Goal: Transaction & Acquisition: Subscribe to service/newsletter

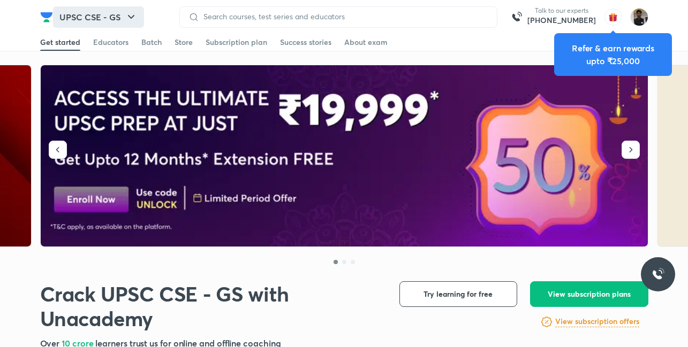
click at [118, 22] on button "UPSC CSE - GS" at bounding box center [98, 16] width 91 height 21
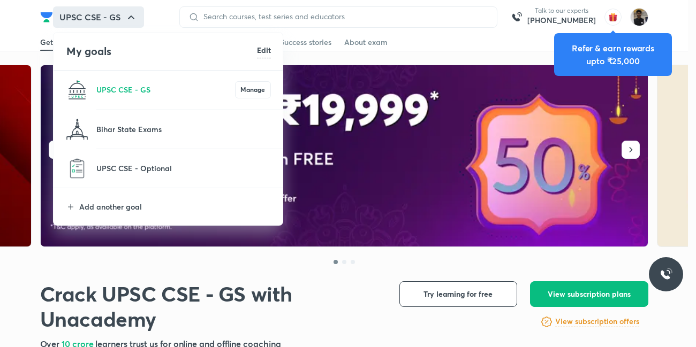
click at [113, 176] on li "UPSC CSE - Optional" at bounding box center [169, 168] width 230 height 39
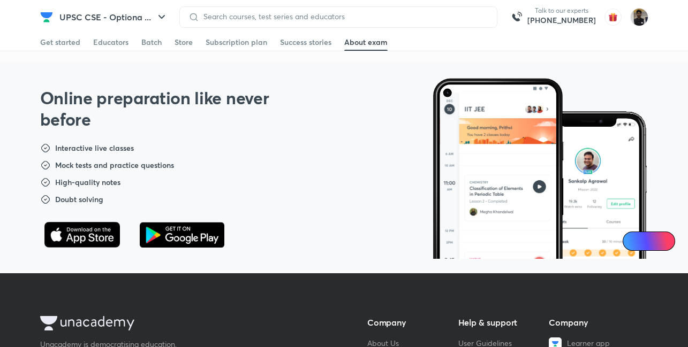
scroll to position [439, 0]
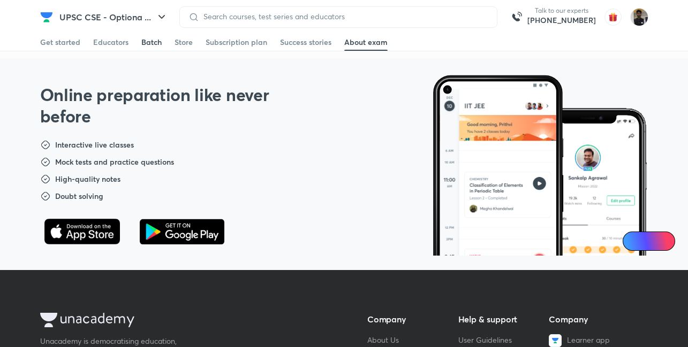
click at [149, 44] on div "Batch" at bounding box center [151, 42] width 20 height 11
click at [97, 48] on link "Educators" at bounding box center [110, 42] width 35 height 17
click at [52, 46] on div "Get started" at bounding box center [60, 42] width 40 height 11
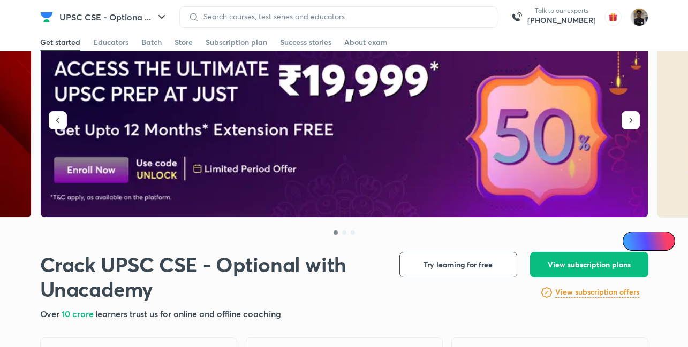
scroll to position [20, 0]
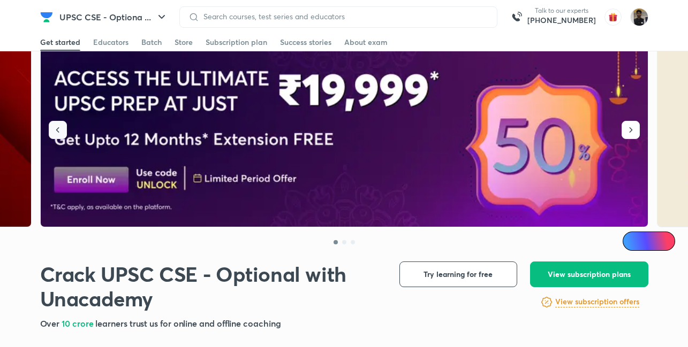
click at [60, 132] on icon "button" at bounding box center [57, 130] width 11 height 11
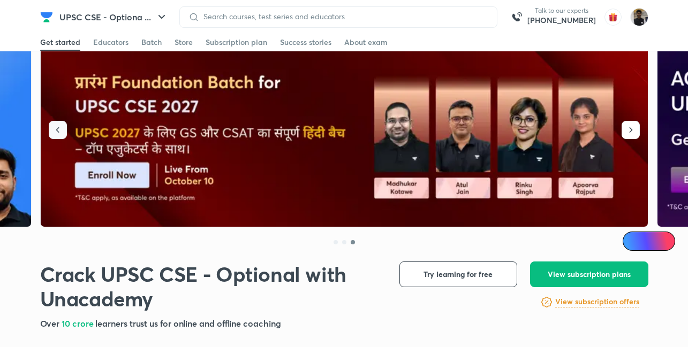
click at [60, 132] on icon "button" at bounding box center [57, 130] width 11 height 11
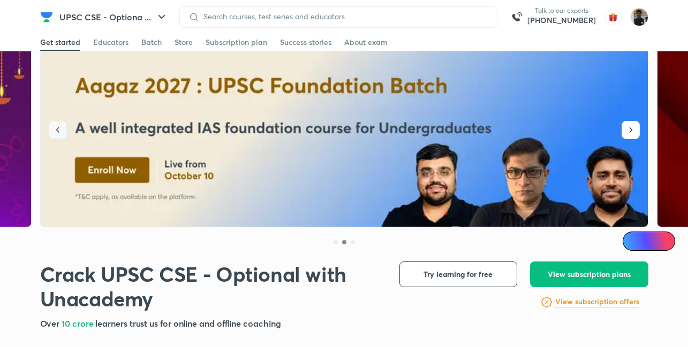
click at [60, 132] on icon "button" at bounding box center [57, 130] width 11 height 11
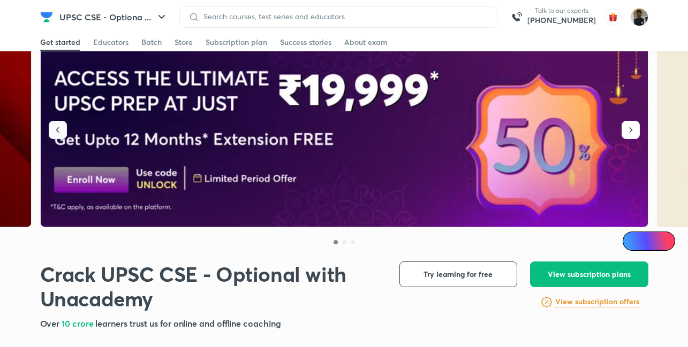
click at [60, 132] on icon "button" at bounding box center [57, 130] width 11 height 11
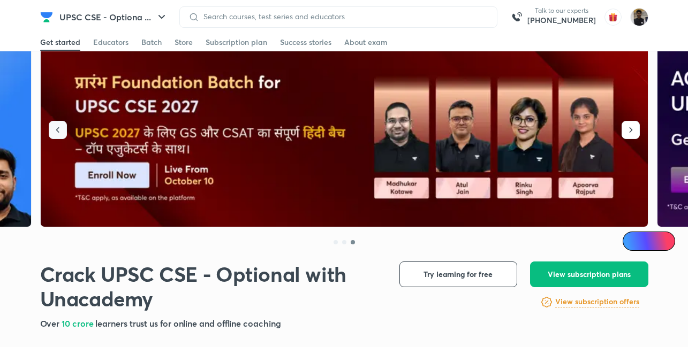
click at [60, 132] on icon "button" at bounding box center [57, 130] width 11 height 11
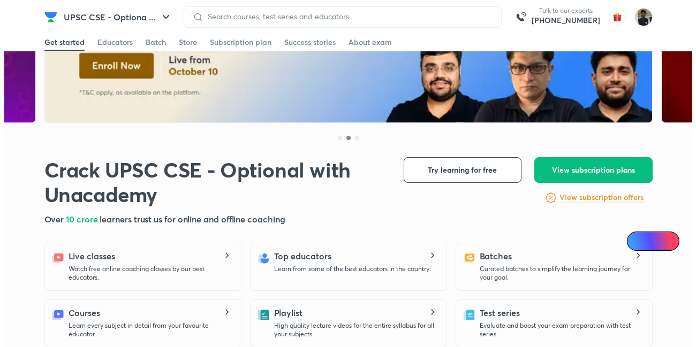
scroll to position [124, 0]
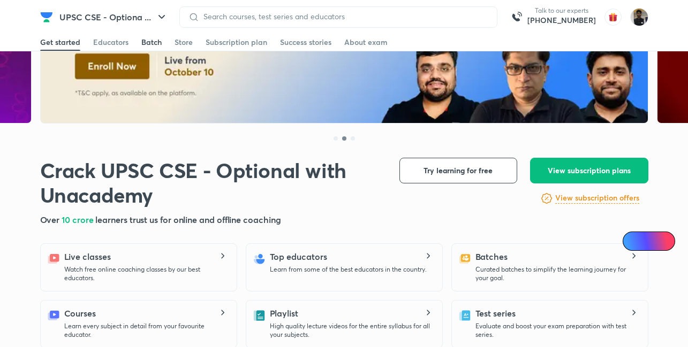
click at [146, 44] on div "Batch" at bounding box center [151, 42] width 20 height 11
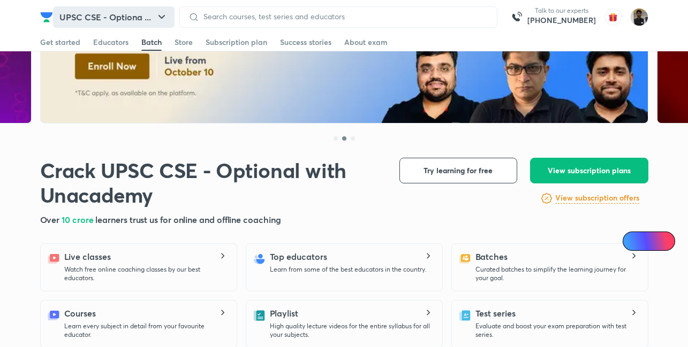
click at [147, 9] on button "UPSC CSE - Optiona ..." at bounding box center [113, 16] width 121 height 21
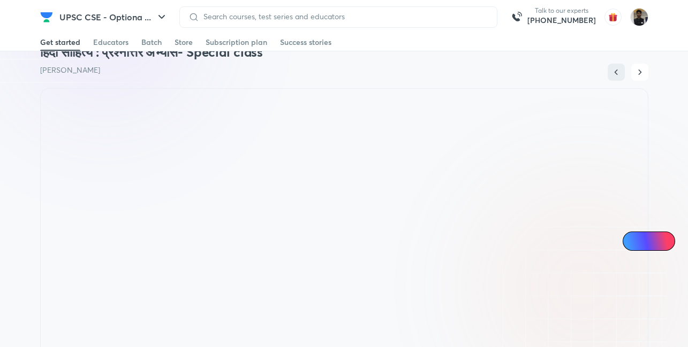
scroll to position [581, 0]
click at [645, 72] on button "button" at bounding box center [639, 73] width 17 height 17
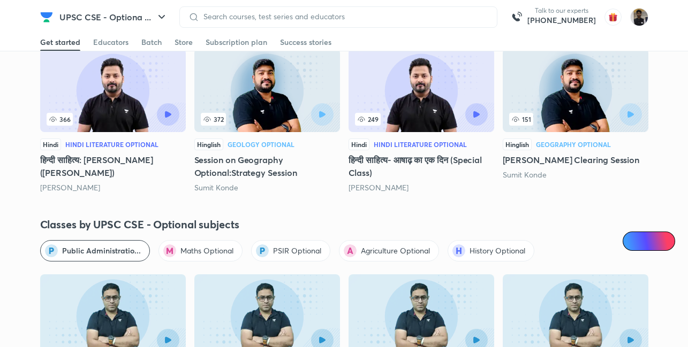
scroll to position [990, 0]
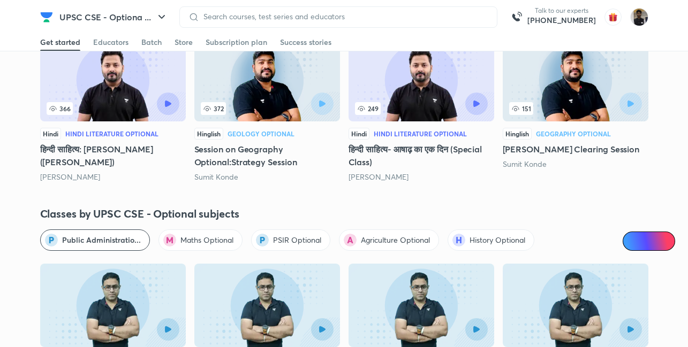
click at [309, 245] on span "PSIR Optional" at bounding box center [297, 240] width 48 height 11
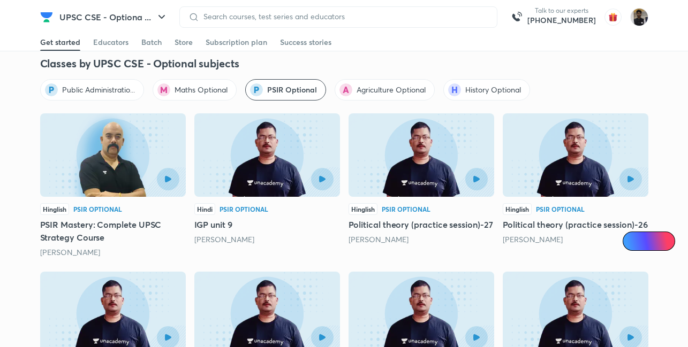
scroll to position [1144, 0]
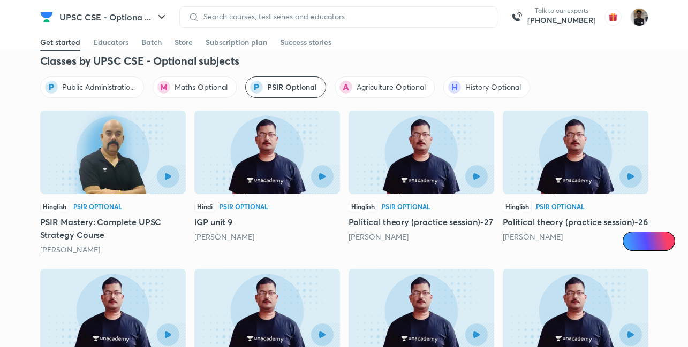
click at [103, 231] on h5 "PSIR Mastery: Complete UPSC Strategy Course" at bounding box center [113, 229] width 146 height 26
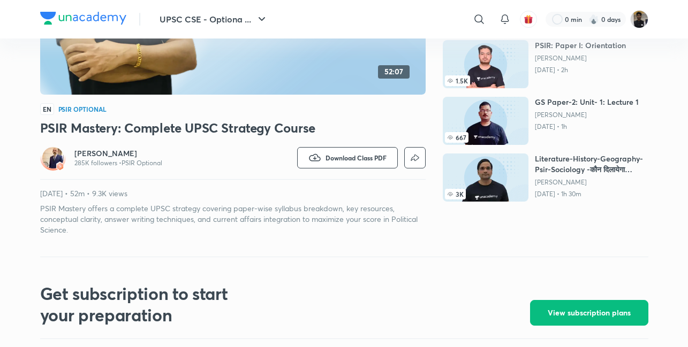
scroll to position [237, 0]
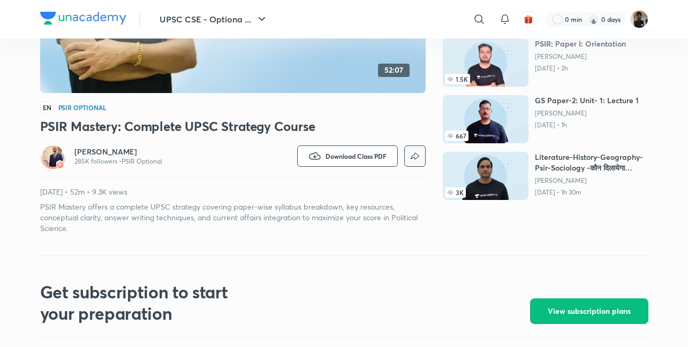
click at [416, 164] on button "button" at bounding box center [414, 156] width 21 height 21
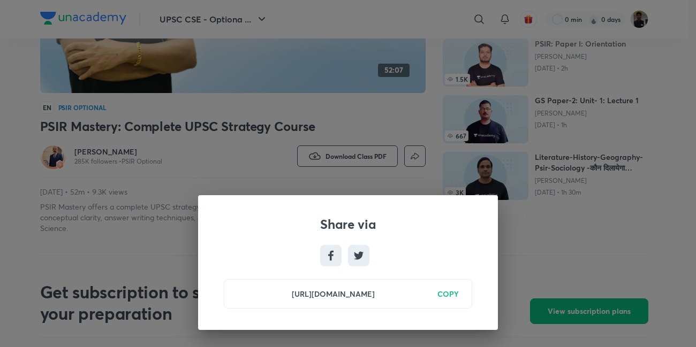
click at [450, 296] on h6 "COPY" at bounding box center [447, 293] width 21 height 11
click at [173, 162] on div "Share via [URL][DOMAIN_NAME] Copied" at bounding box center [348, 173] width 696 height 347
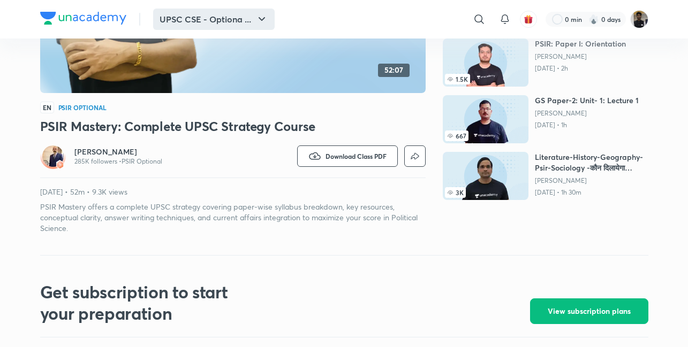
click at [202, 24] on button "UPSC CSE - Optiona ..." at bounding box center [213, 19] width 121 height 21
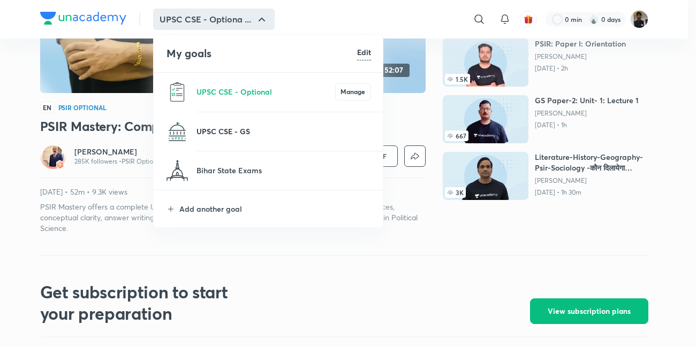
click at [218, 127] on p "UPSC CSE - GS" at bounding box center [283, 131] width 174 height 11
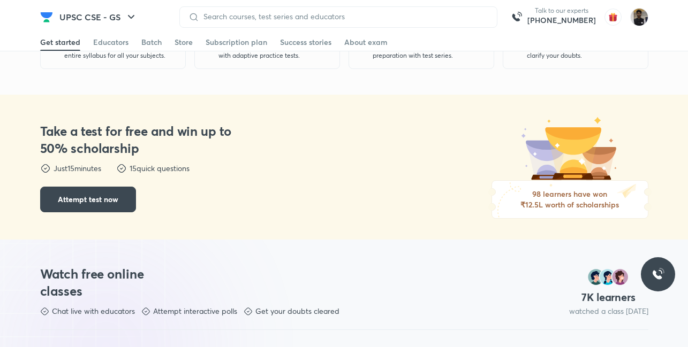
scroll to position [322, 0]
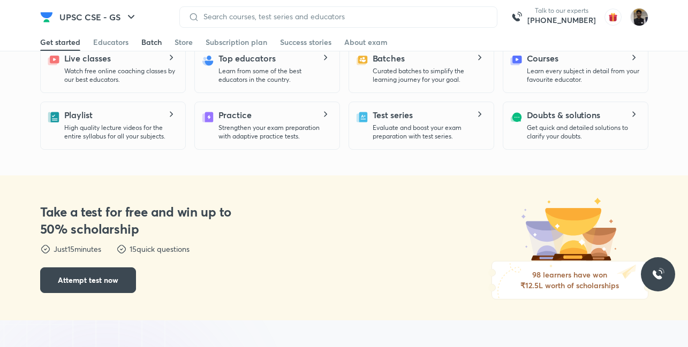
click at [152, 43] on div "Batch" at bounding box center [151, 42] width 20 height 11
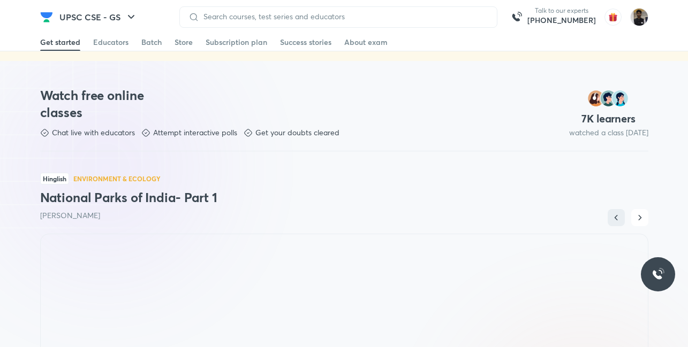
scroll to position [583, 0]
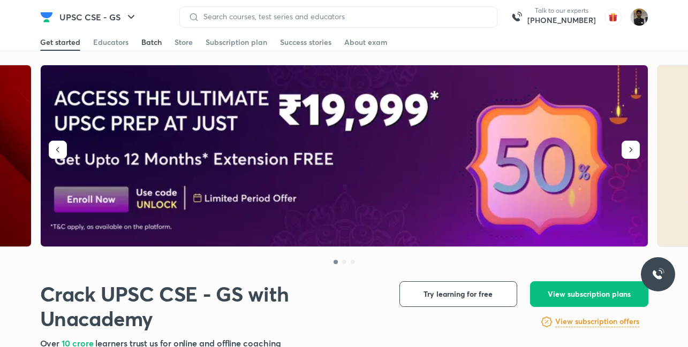
click at [147, 36] on link "Batch" at bounding box center [151, 42] width 20 height 17
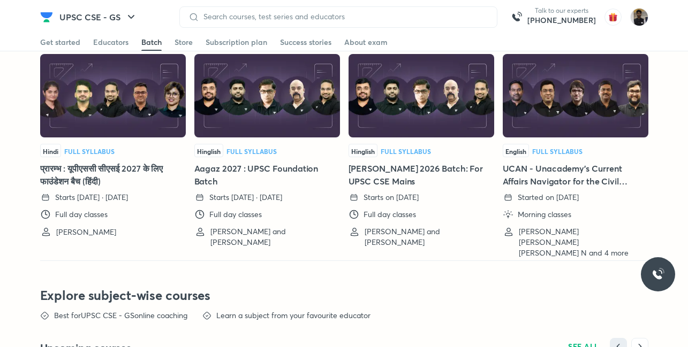
scroll to position [2423, 0]
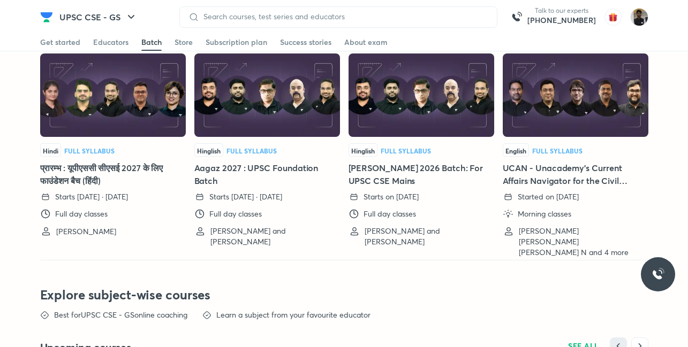
click at [230, 169] on h5 "Aagaz 2027 : UPSC Foundation Batch" at bounding box center [267, 175] width 146 height 26
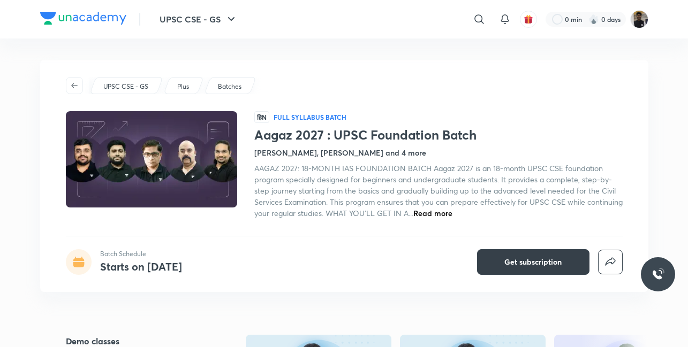
click at [514, 254] on button "Get subscription" at bounding box center [533, 262] width 112 height 26
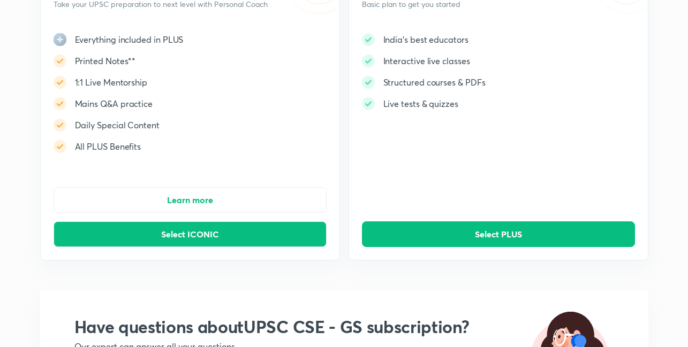
scroll to position [120, 0]
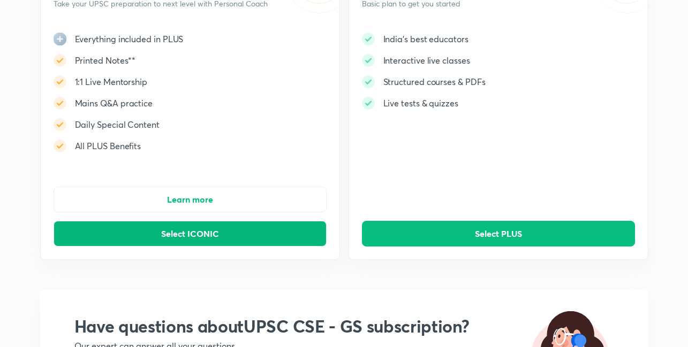
click at [239, 234] on button "Select ICONIC" at bounding box center [190, 234] width 273 height 26
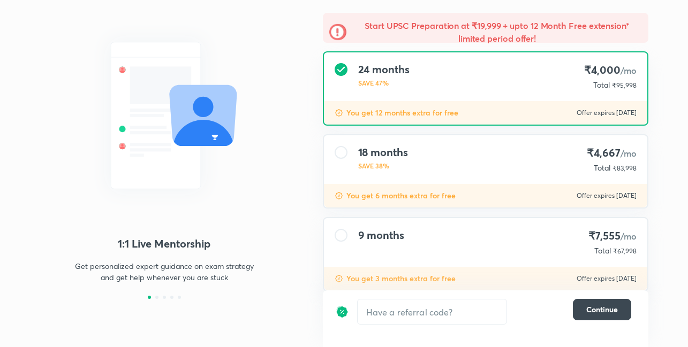
scroll to position [86, 0]
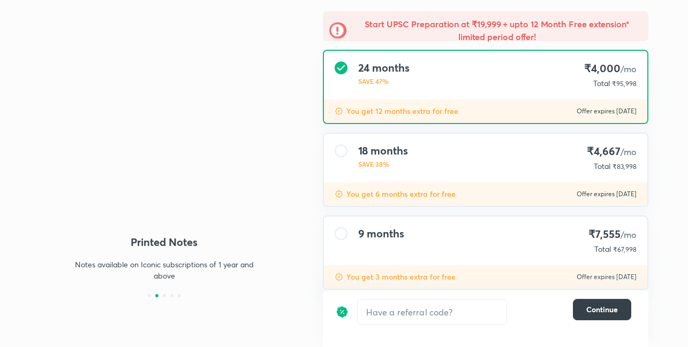
click at [597, 311] on span "Continue" at bounding box center [602, 309] width 32 height 11
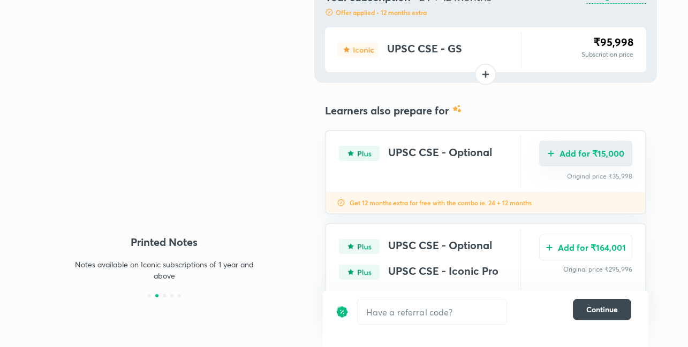
click at [605, 161] on button "Add for ₹15,000" at bounding box center [585, 154] width 93 height 26
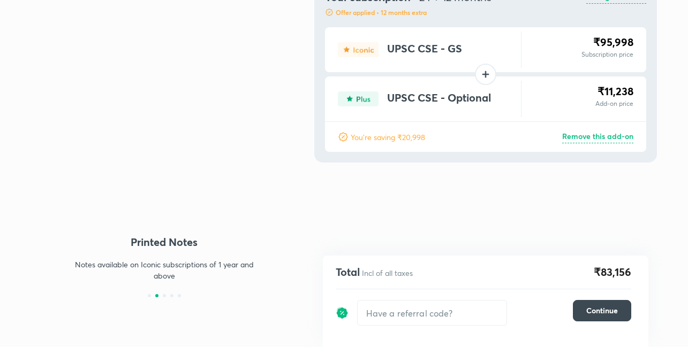
scroll to position [36, 0]
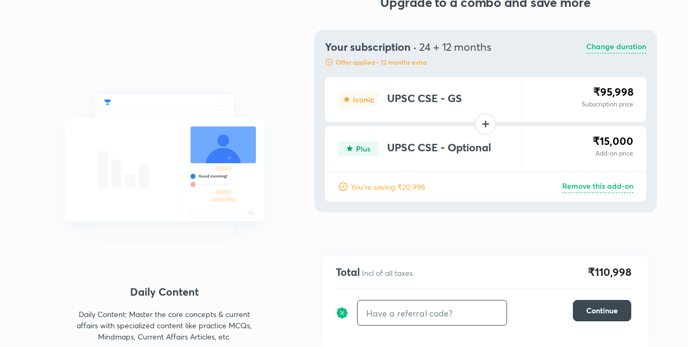
click at [402, 311] on input "text" at bounding box center [431, 313] width 149 height 25
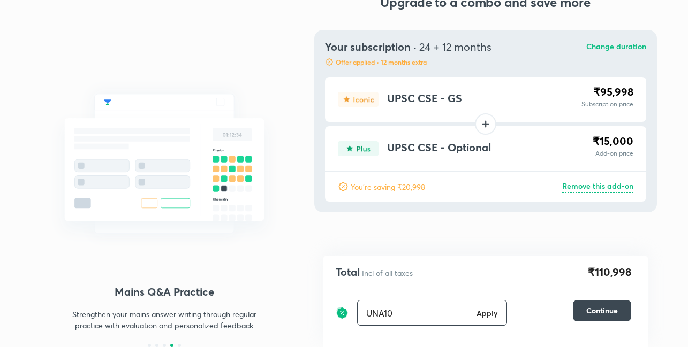
type input "UNA10"
click at [490, 312] on h6 "Apply" at bounding box center [486, 313] width 21 height 11
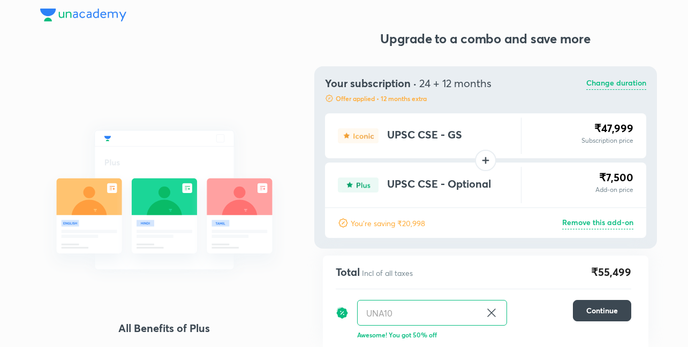
click at [626, 81] on p "Change duration" at bounding box center [616, 83] width 60 height 13
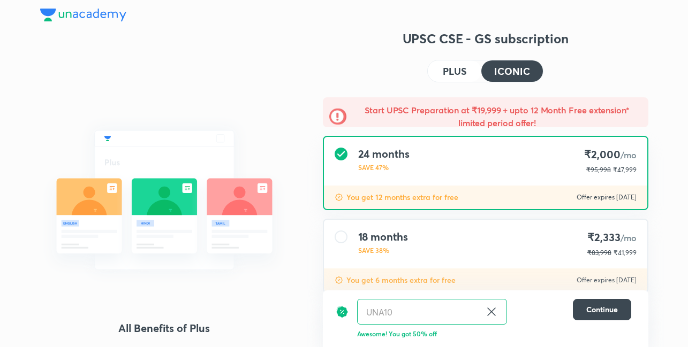
click at [463, 254] on div "18 months SAVE 38% ₹2,333 /mo ₹83,998 ₹41,999" at bounding box center [485, 244] width 323 height 49
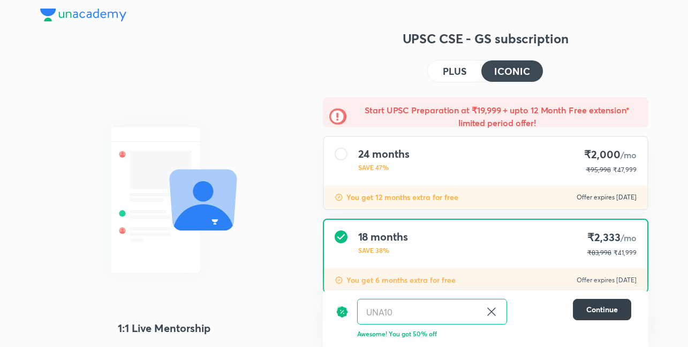
click at [598, 304] on span "Continue" at bounding box center [602, 309] width 32 height 11
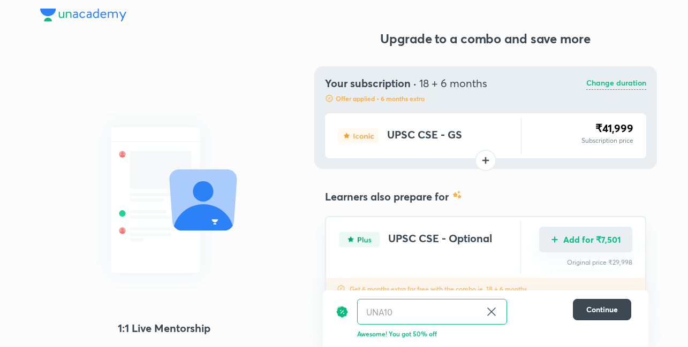
click at [597, 234] on button "Add for ₹7,501" at bounding box center [585, 240] width 93 height 26
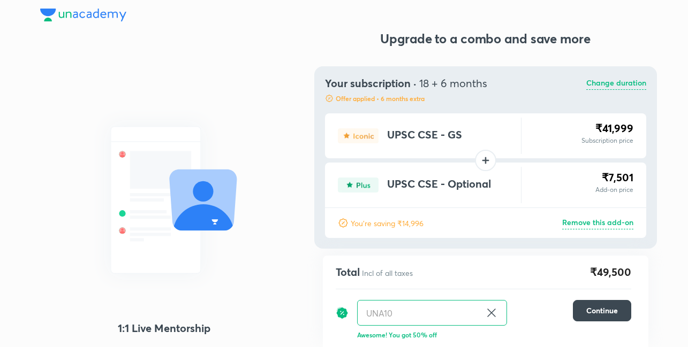
click at [598, 87] on p "Change duration" at bounding box center [616, 83] width 60 height 13
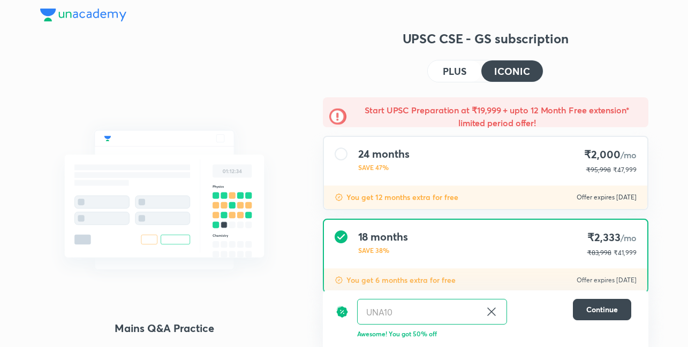
click at [446, 70] on h4 "PLUS" at bounding box center [455, 71] width 24 height 10
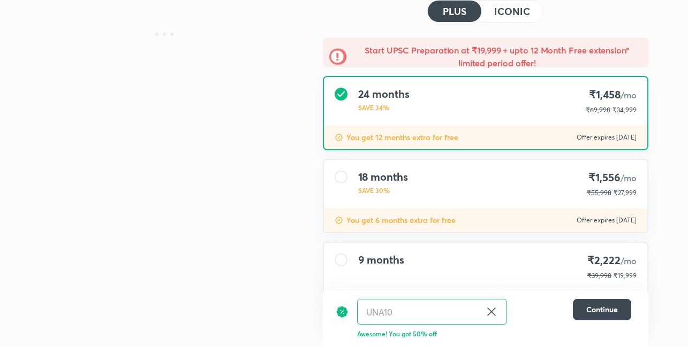
scroll to position [108, 0]
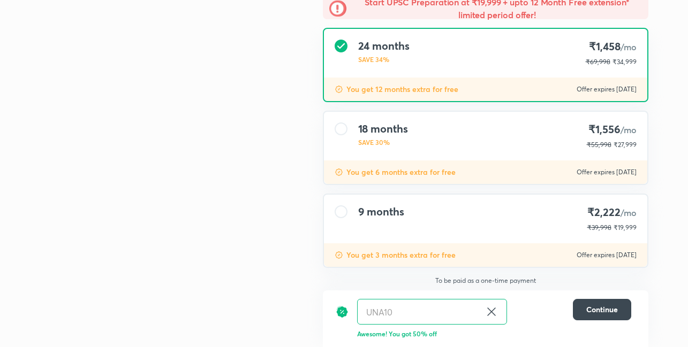
click at [367, 136] on div "18 months SAVE 30%" at bounding box center [383, 136] width 50 height 27
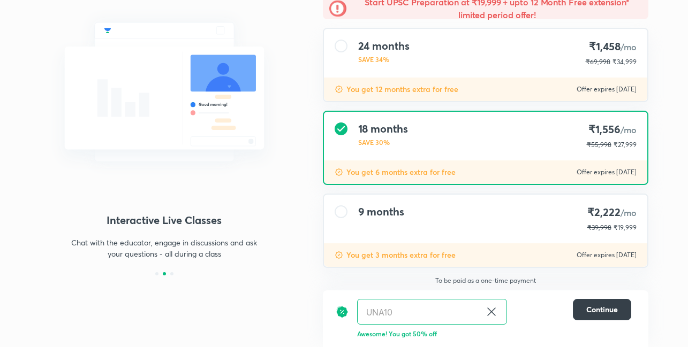
click at [594, 315] on button "Continue" at bounding box center [602, 309] width 58 height 21
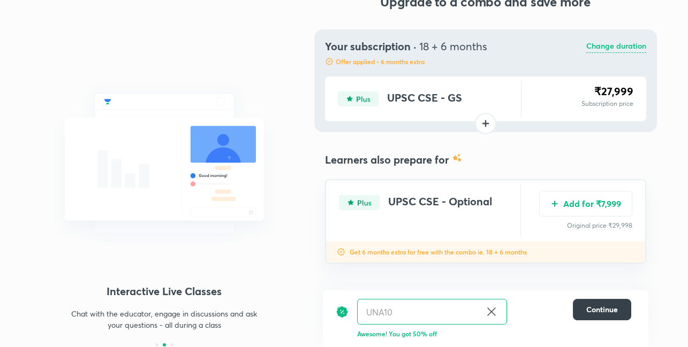
scroll to position [37, 0]
click at [580, 204] on button "Add for ₹7,999" at bounding box center [585, 203] width 93 height 26
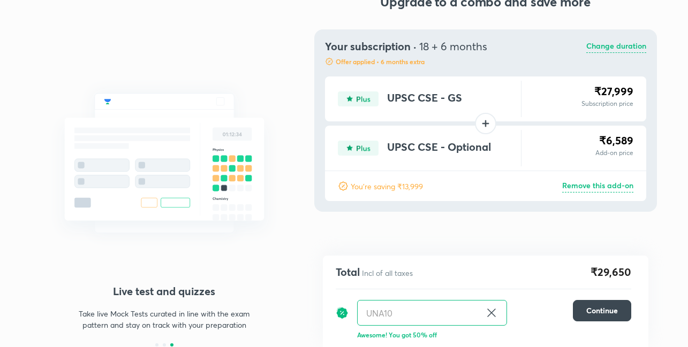
scroll to position [36, 0]
click at [601, 184] on p "Remove this add-on" at bounding box center [597, 186] width 71 height 13
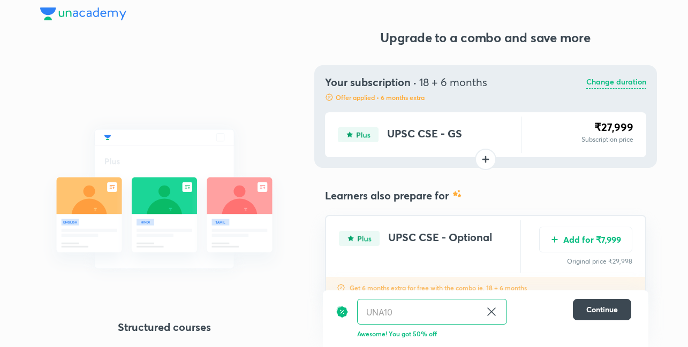
scroll to position [0, 0]
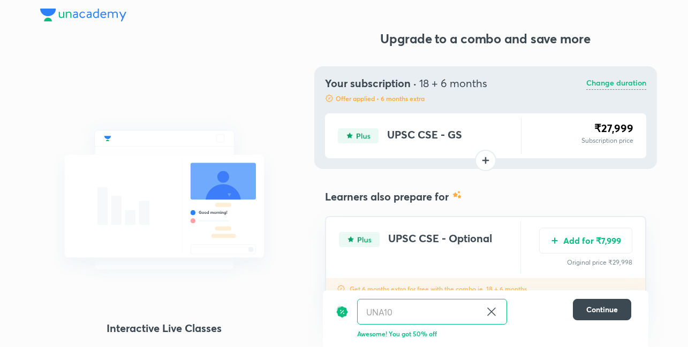
click at [612, 88] on p "Change duration" at bounding box center [616, 83] width 60 height 13
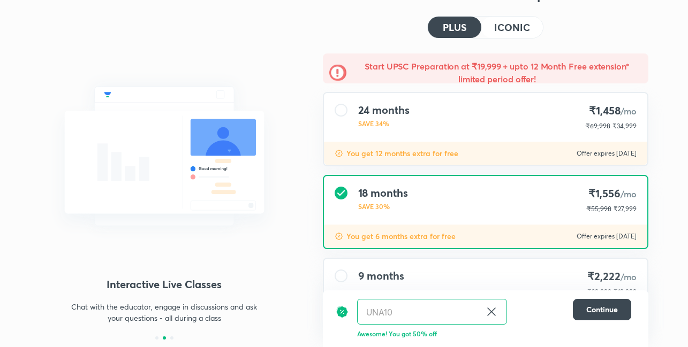
scroll to position [108, 0]
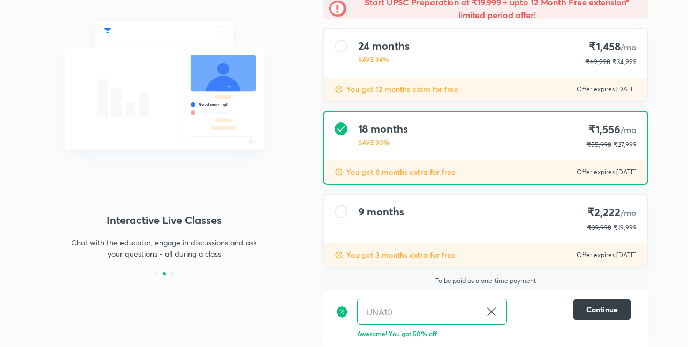
click at [589, 312] on span "Continue" at bounding box center [602, 309] width 32 height 11
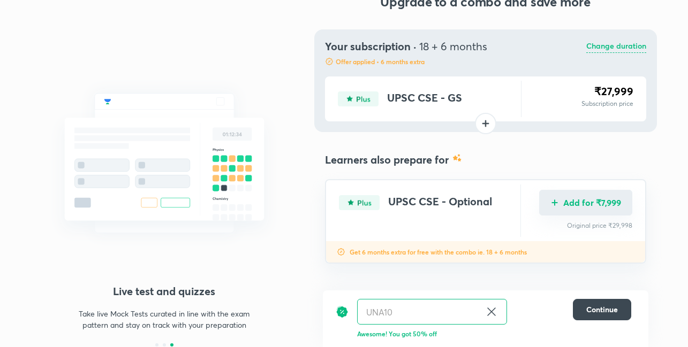
click at [596, 206] on button "Add for ₹7,999" at bounding box center [585, 203] width 93 height 26
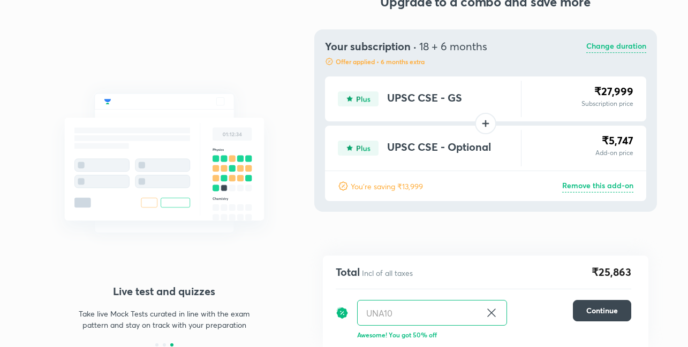
scroll to position [36, 0]
